Goal: Navigation & Orientation: Find specific page/section

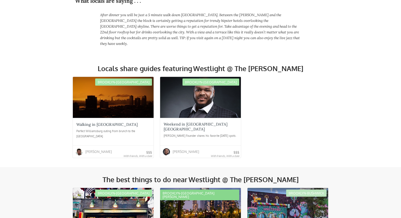
scroll to position [190, 0]
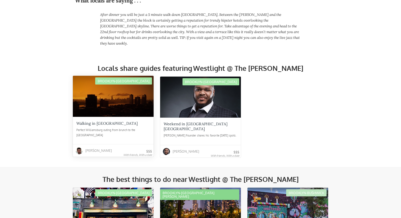
click at [133, 97] on div at bounding box center [113, 96] width 81 height 41
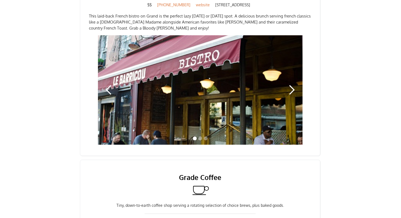
scroll to position [315, 0]
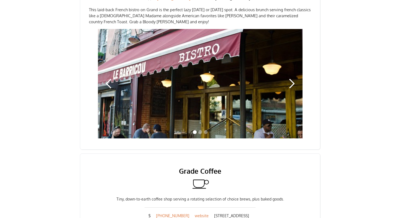
click at [288, 79] on div "next slide" at bounding box center [291, 83] width 11 height 11
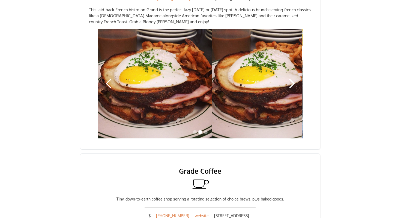
click at [288, 79] on div "next slide" at bounding box center [291, 83] width 11 height 11
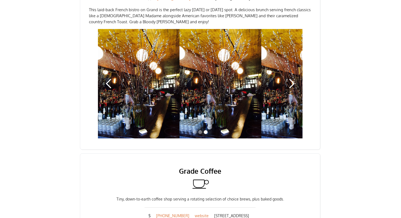
click at [288, 79] on div "next slide" at bounding box center [291, 83] width 11 height 11
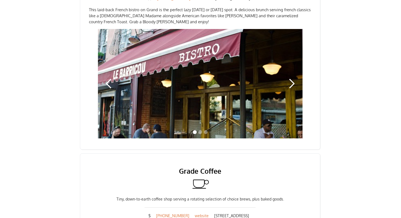
click at [288, 79] on div "next slide" at bounding box center [291, 83] width 11 height 11
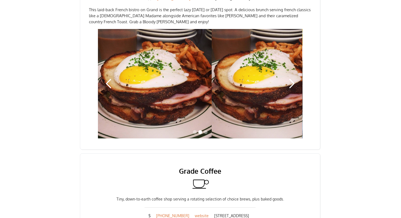
click at [288, 79] on div "next slide" at bounding box center [291, 83] width 11 height 11
